Goal: Subscribe to service/newsletter

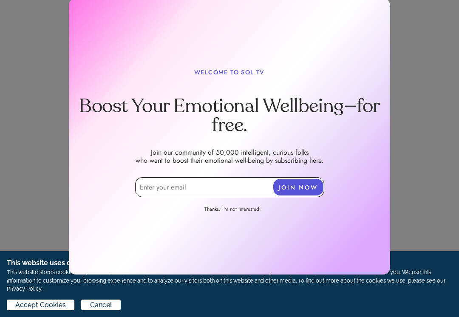
click at [223, 183] on input "email" at bounding box center [229, 187] width 189 height 20
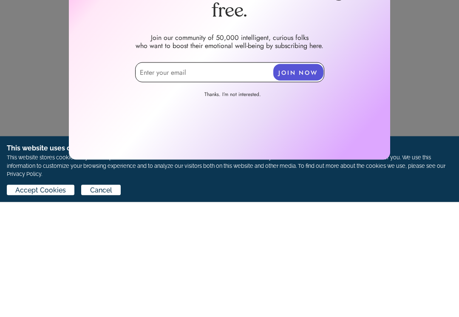
click at [204, 177] on input "email" at bounding box center [229, 187] width 189 height 20
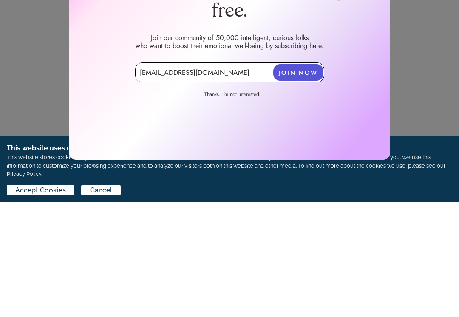
type input "[EMAIL_ADDRESS][DOMAIN_NAME]"
click at [310, 179] on button "JOIN NOW" at bounding box center [298, 187] width 50 height 17
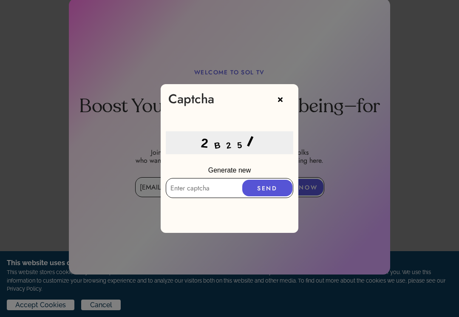
click at [200, 194] on input "text" at bounding box center [230, 188] width 128 height 20
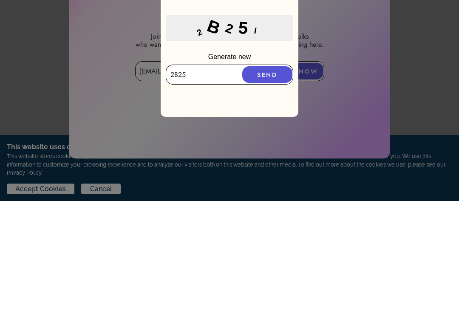
type input "2B25/"
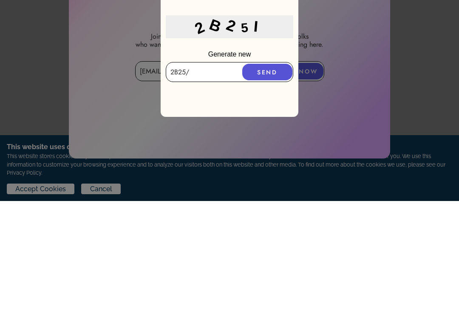
click at [278, 180] on button "SEND" at bounding box center [267, 188] width 50 height 17
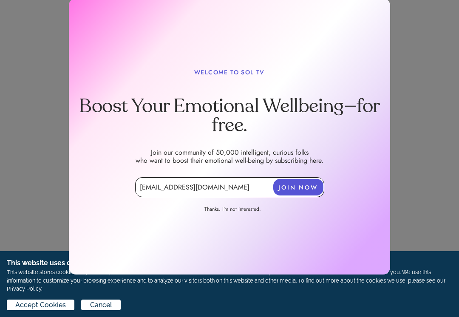
click at [305, 190] on button "JOIN NOW" at bounding box center [298, 187] width 50 height 17
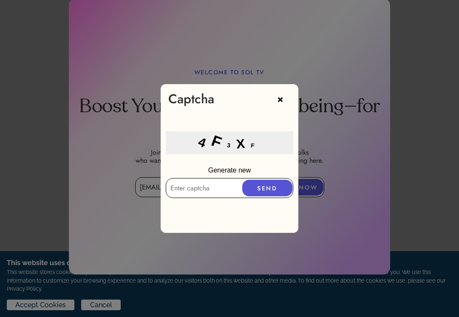
click at [209, 183] on input "text" at bounding box center [230, 188] width 128 height 20
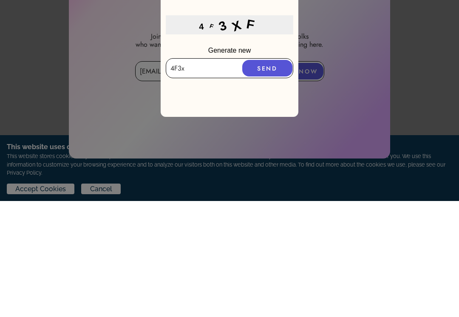
type input "4F3xF"
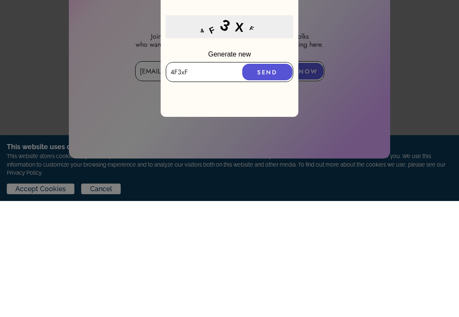
click at [271, 180] on button "SEND" at bounding box center [267, 188] width 50 height 17
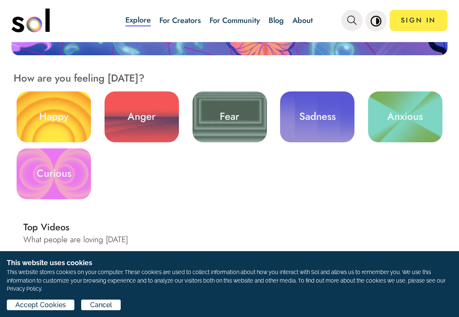
scroll to position [253, 0]
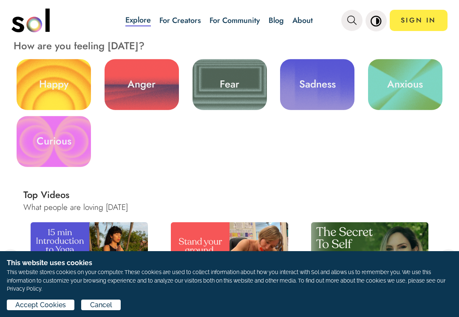
click at [60, 149] on link "Curious" at bounding box center [54, 141] width 74 height 51
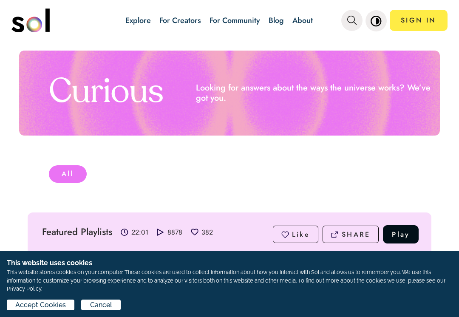
click at [76, 174] on div "All" at bounding box center [68, 173] width 38 height 17
click at [67, 174] on div "All" at bounding box center [68, 173] width 38 height 17
click at [425, 21] on link "SIGN IN" at bounding box center [419, 20] width 58 height 21
